Goal: Transaction & Acquisition: Purchase product/service

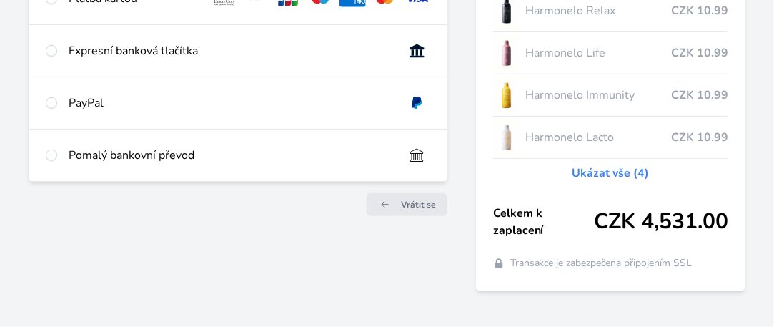
scroll to position [238, 0]
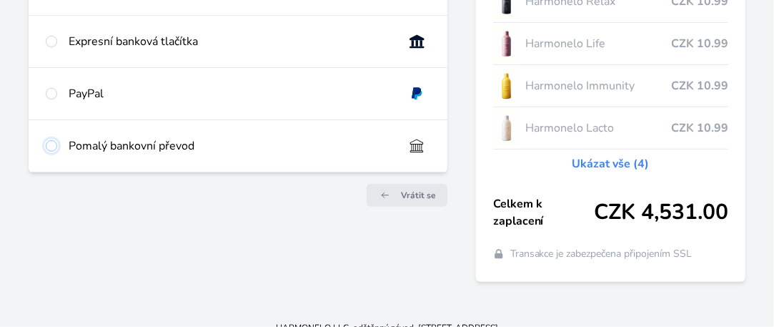
click at [49, 143] on input "radio" at bounding box center [51, 145] width 11 height 11
radio input "true"
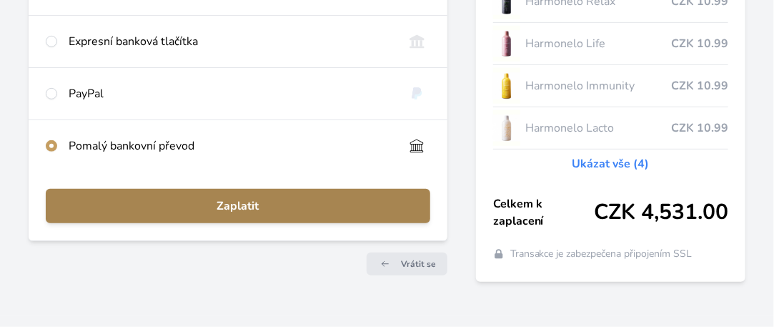
click at [274, 204] on span "Zaplatit" at bounding box center [238, 205] width 362 height 17
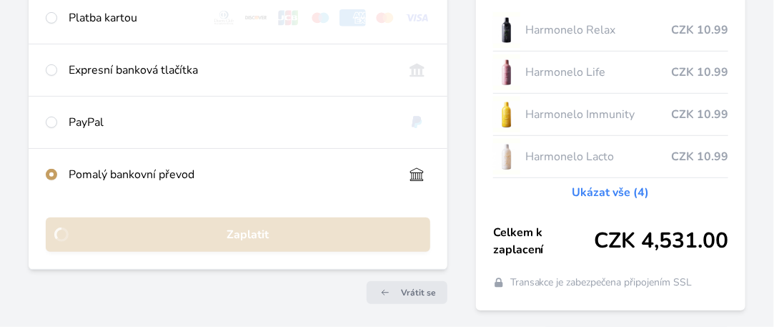
scroll to position [181, 0]
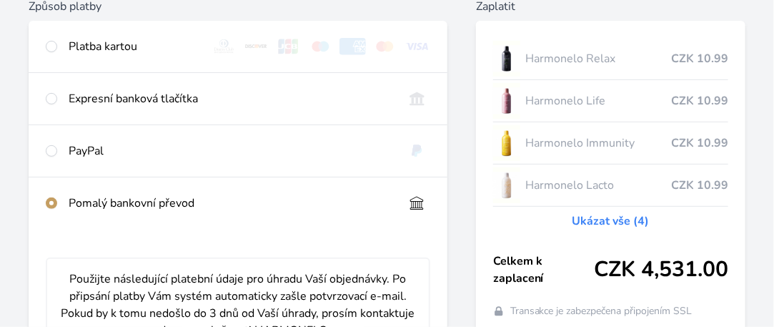
click at [604, 223] on link "Ukázat vše (4)" at bounding box center [610, 220] width 77 height 17
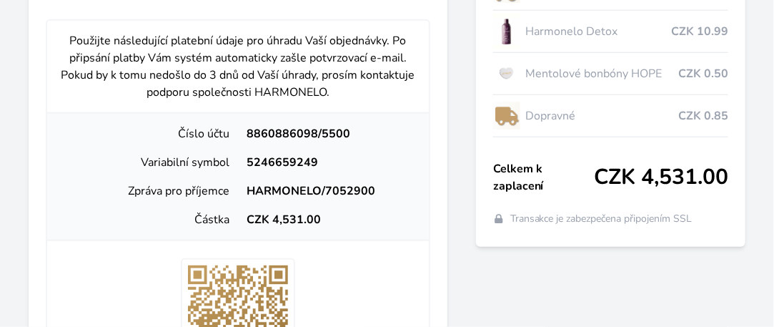
scroll to position [390, 0]
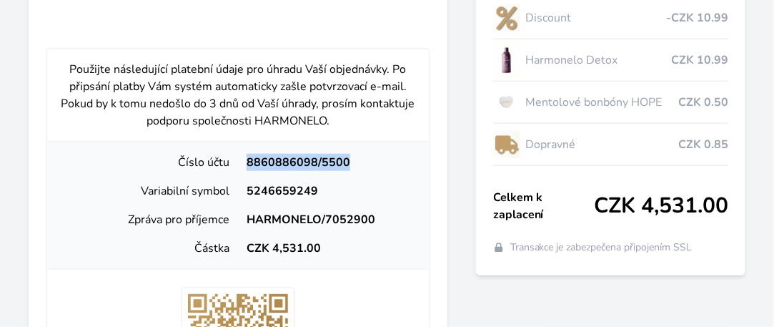
drag, startPoint x: 349, startPoint y: 162, endPoint x: 244, endPoint y: 164, distance: 104.4
click at [244, 164] on div "8860886098/5500" at bounding box center [327, 162] width 179 height 17
copy div "8860886098/5500"
click at [244, 164] on div "8860886098/5500" at bounding box center [327, 162] width 179 height 17
click at [485, 298] on div "Zaplatit Harmonelo Relax CZK 10.99 Harmonelo Life CZK 10.99 Harmonelo Immunity …" at bounding box center [610, 212] width 269 height 849
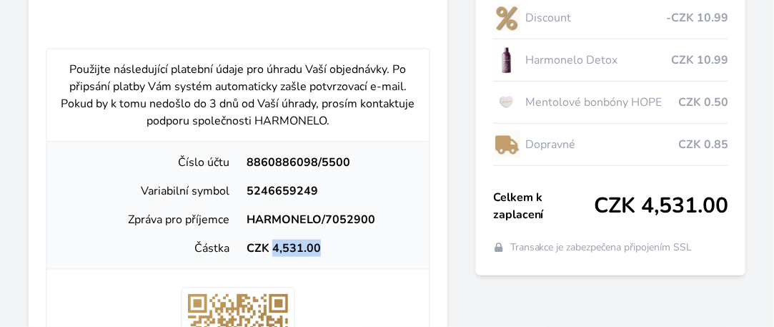
drag, startPoint x: 321, startPoint y: 248, endPoint x: 270, endPoint y: 250, distance: 50.8
click at [270, 250] on div "CZK 4,531.00" at bounding box center [327, 247] width 179 height 17
copy div "4,531.00"
click at [270, 250] on div "CZK 4,531.00" at bounding box center [327, 247] width 179 height 17
drag, startPoint x: 314, startPoint y: 189, endPoint x: 245, endPoint y: 197, distance: 69.8
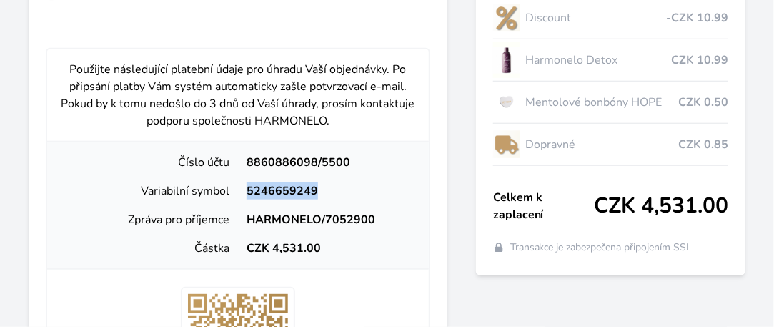
click at [245, 197] on div "5246659249" at bounding box center [327, 190] width 179 height 17
copy div "5246659249"
click at [456, 276] on div "Způsob platby Platba kartou Číslo karty <p>Your browser does not support iframe…" at bounding box center [387, 212] width 717 height 849
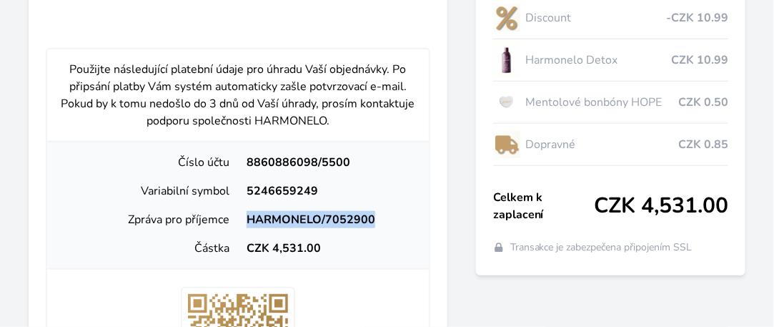
drag, startPoint x: 377, startPoint y: 212, endPoint x: 250, endPoint y: 224, distance: 127.1
click at [250, 224] on div "HARMONELO/7052900" at bounding box center [327, 219] width 179 height 17
copy div "HARMONELO/7052900"
click at [473, 304] on div "Způsob platby Platba kartou Číslo karty <p>Your browser does not support iframe…" at bounding box center [387, 212] width 717 height 849
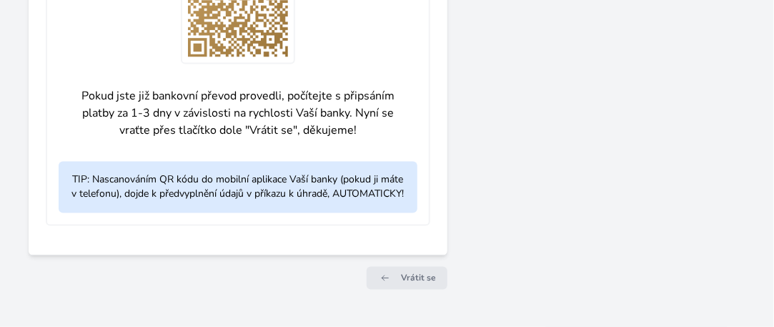
scroll to position [733, 0]
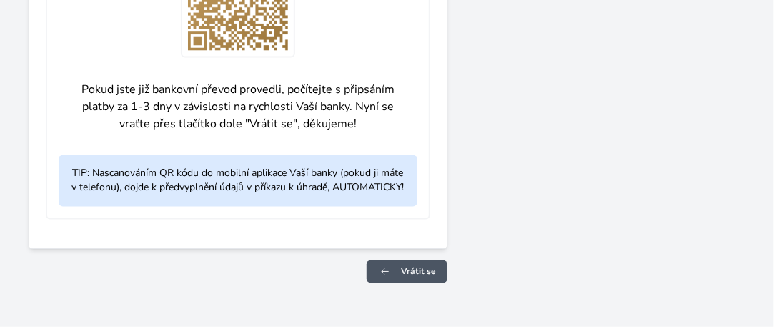
click at [429, 271] on span "Vrátit se" at bounding box center [418, 271] width 35 height 11
